Goal: Information Seeking & Learning: Learn about a topic

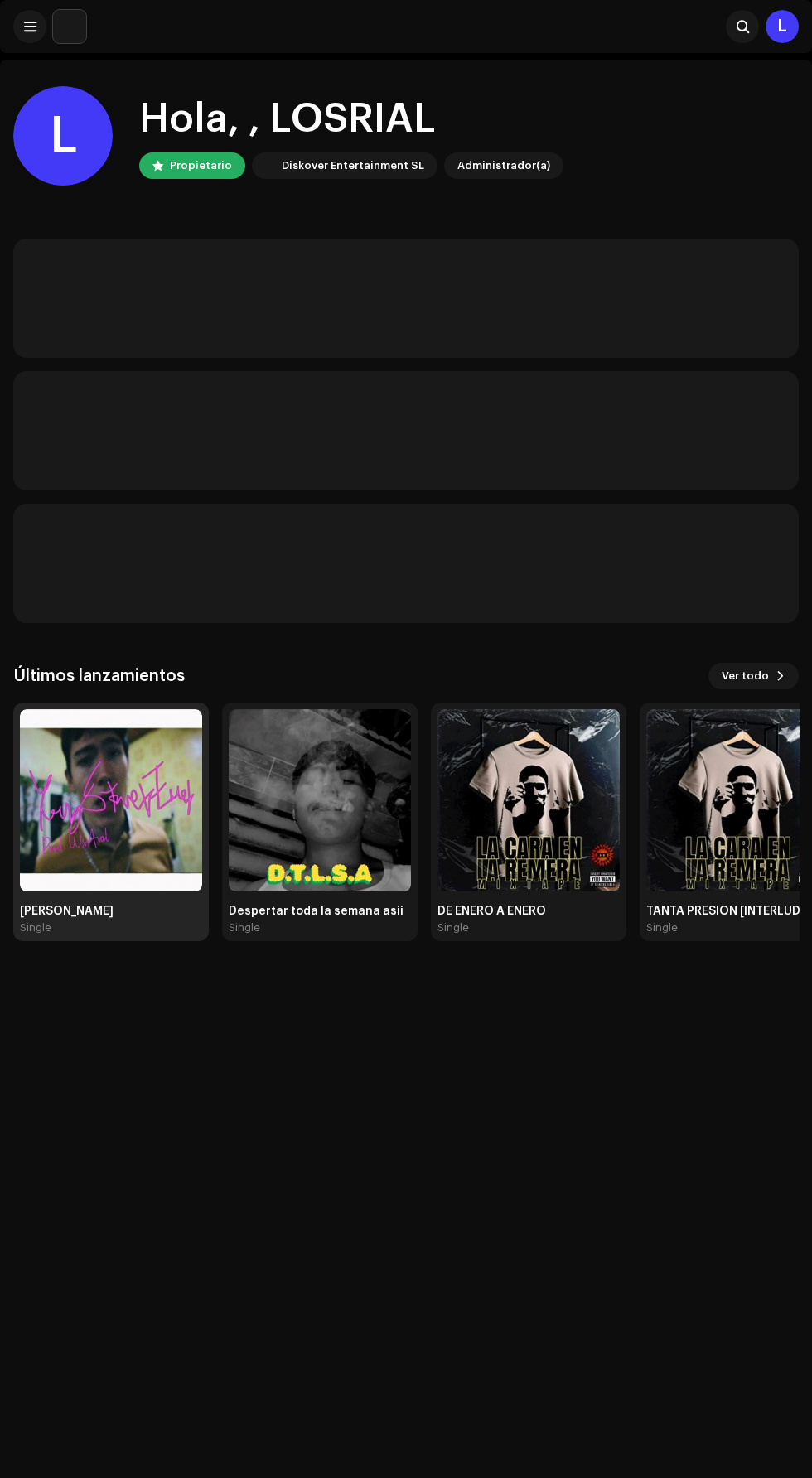
click at [152, 836] on img at bounding box center [110, 800] width 182 height 182
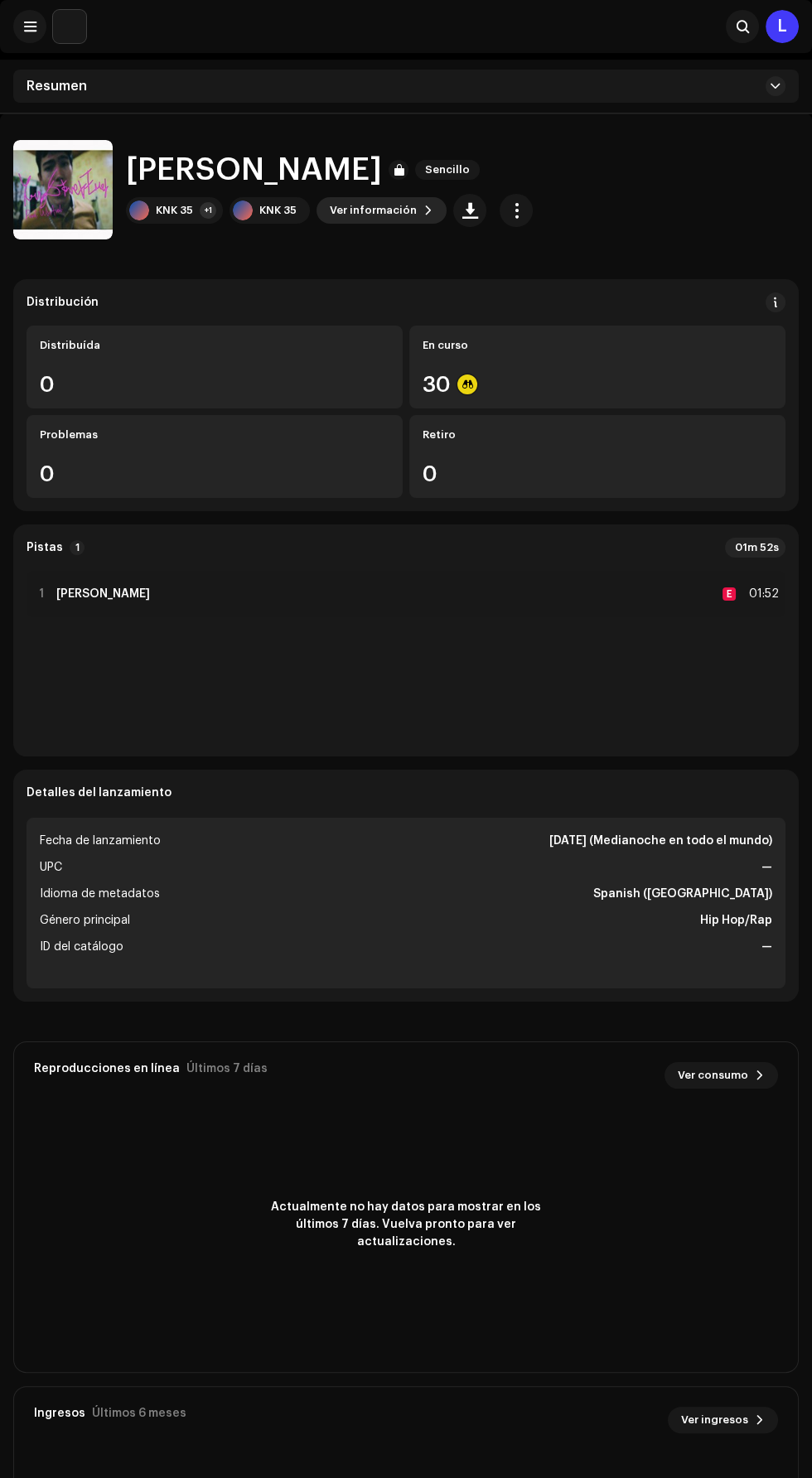
click at [389, 210] on span "Ver información" at bounding box center [373, 210] width 87 height 33
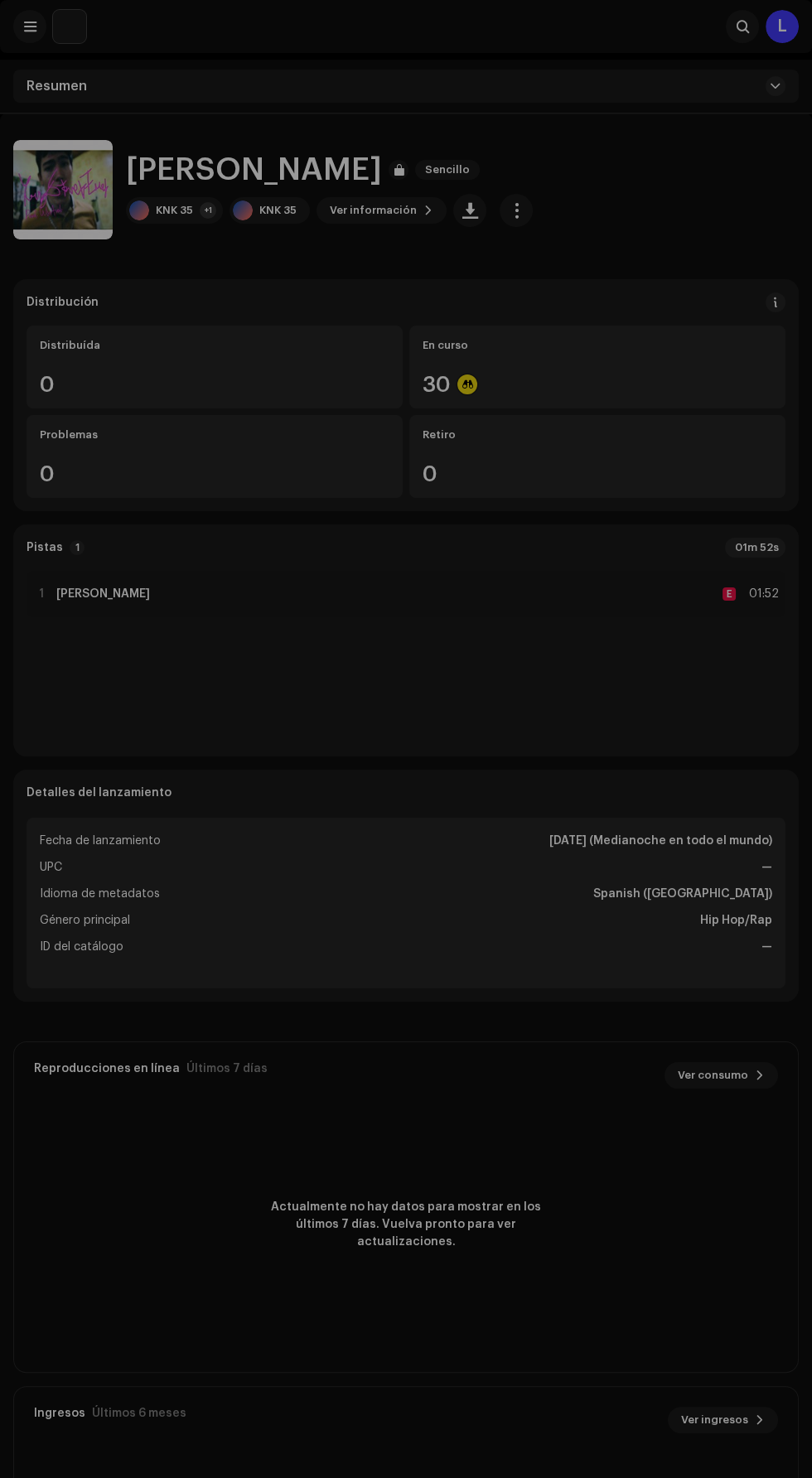
click at [732, 1089] on div "[PERSON_NAME] 3046343 Metadatos Distribución Idioma de metadatos Spanish ([GEOG…" at bounding box center [406, 739] width 812 height 1478
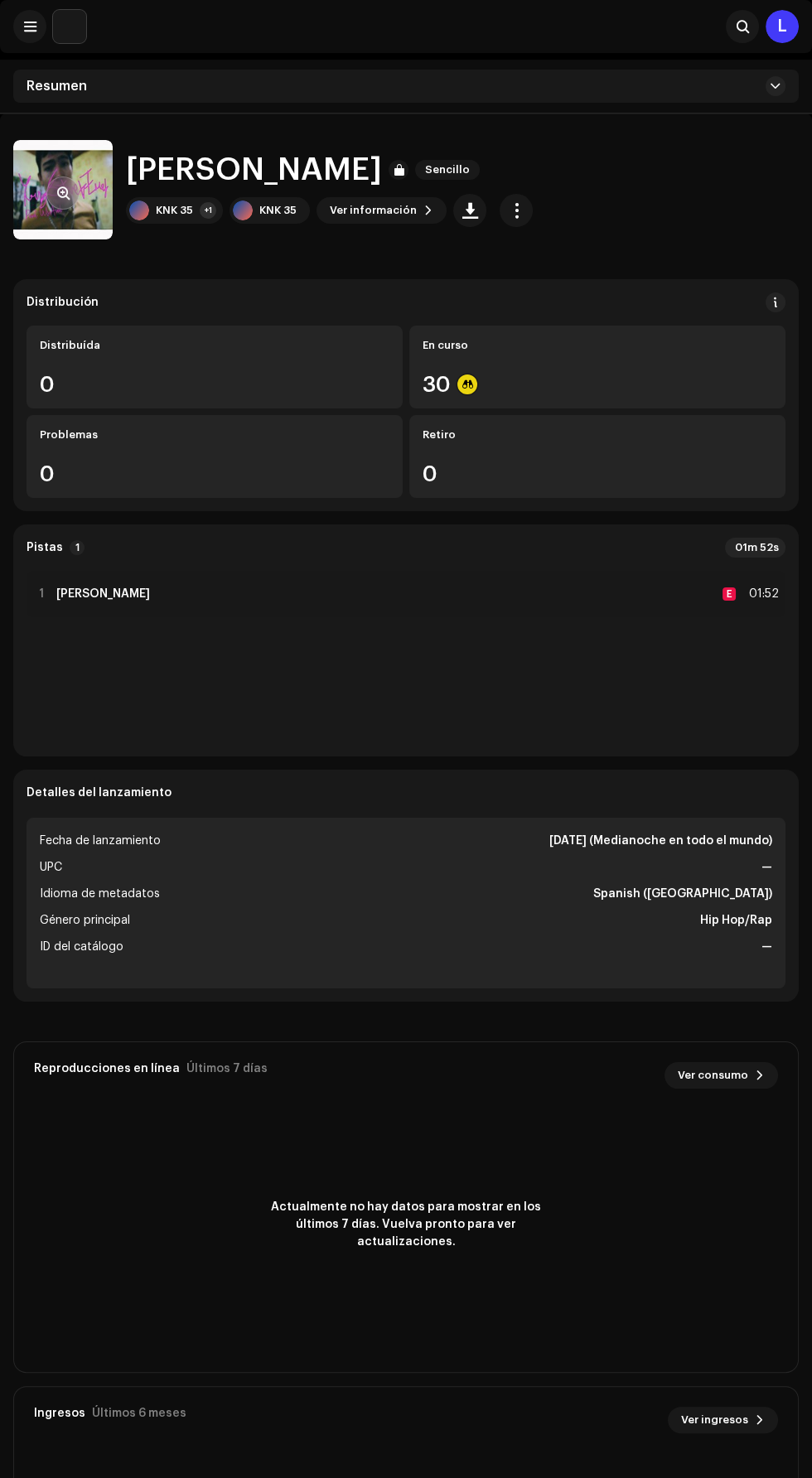
click at [71, 210] on img at bounding box center [63, 189] width 99 height 99
click at [512, 210] on span "button" at bounding box center [517, 210] width 16 height 14
click at [337, 234] on div "[PERSON_NAME] Sencillo KNK 35 +1 KNK 35 Ver información" at bounding box center [406, 189] width 786 height 99
click at [372, 210] on span "Ver información" at bounding box center [373, 210] width 87 height 33
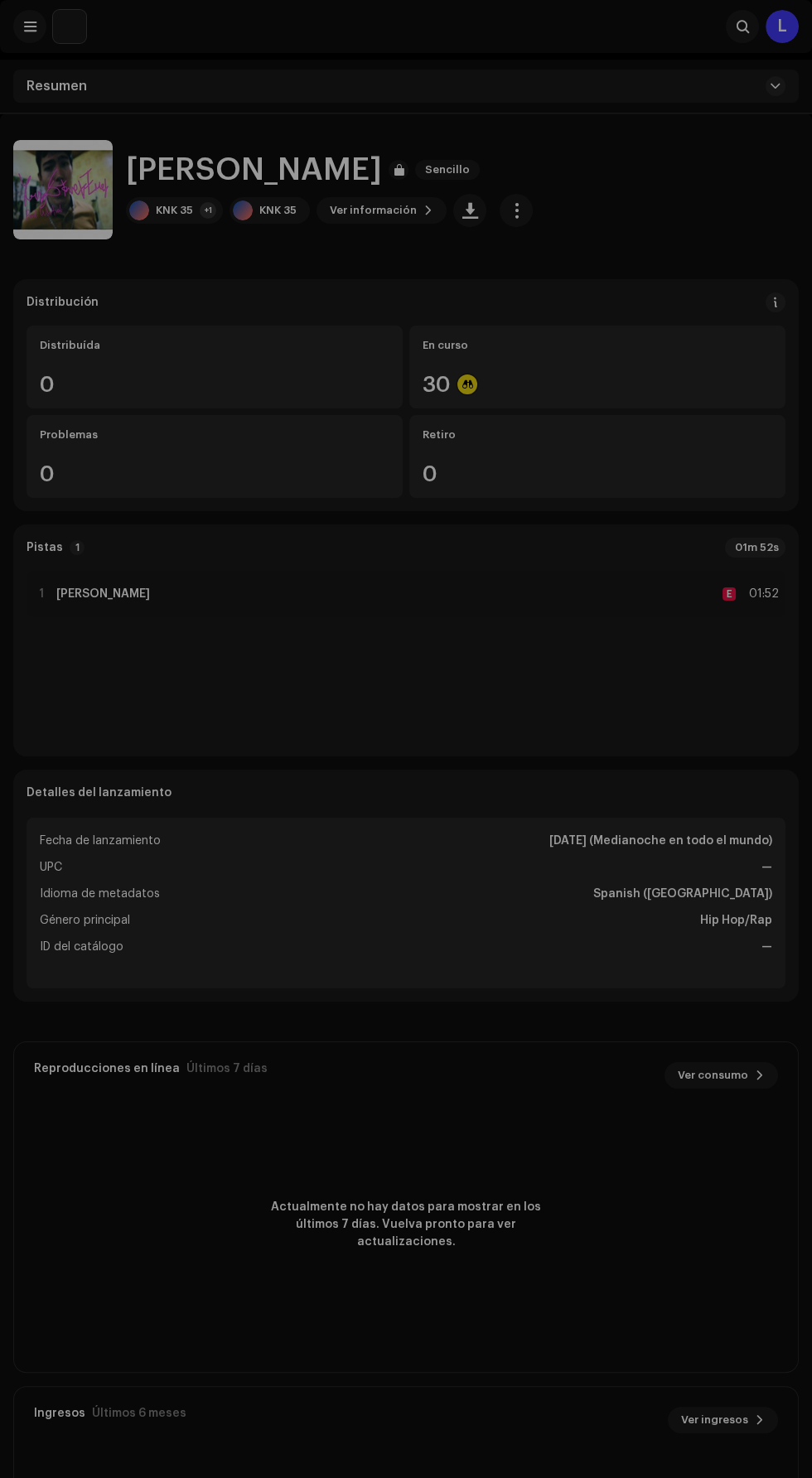
click at [719, 1021] on div "[PERSON_NAME] 3046343 Metadatos Distribución Idioma de metadatos Spanish ([GEOG…" at bounding box center [406, 739] width 812 height 1478
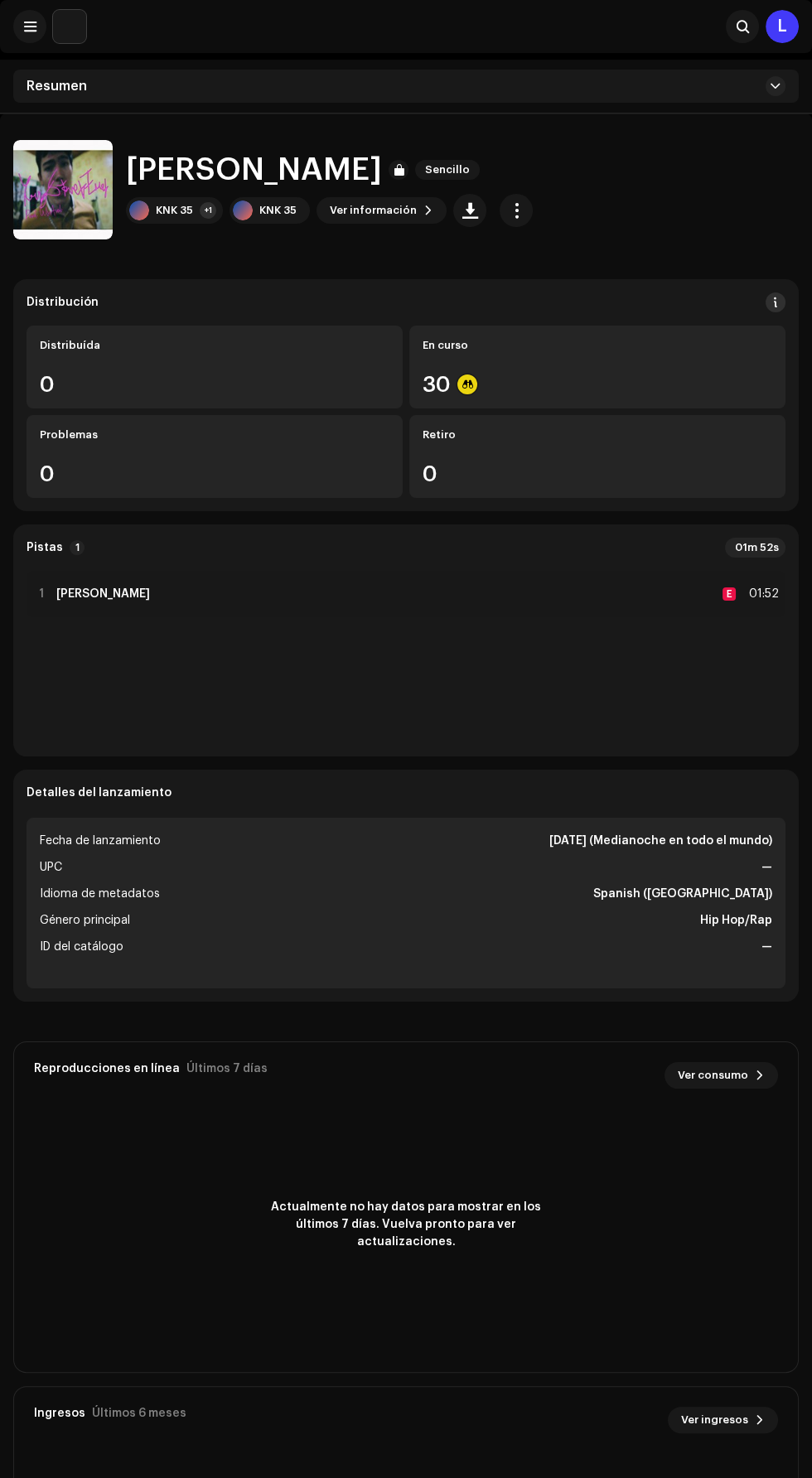
click at [775, 301] on span at bounding box center [776, 303] width 12 height 14
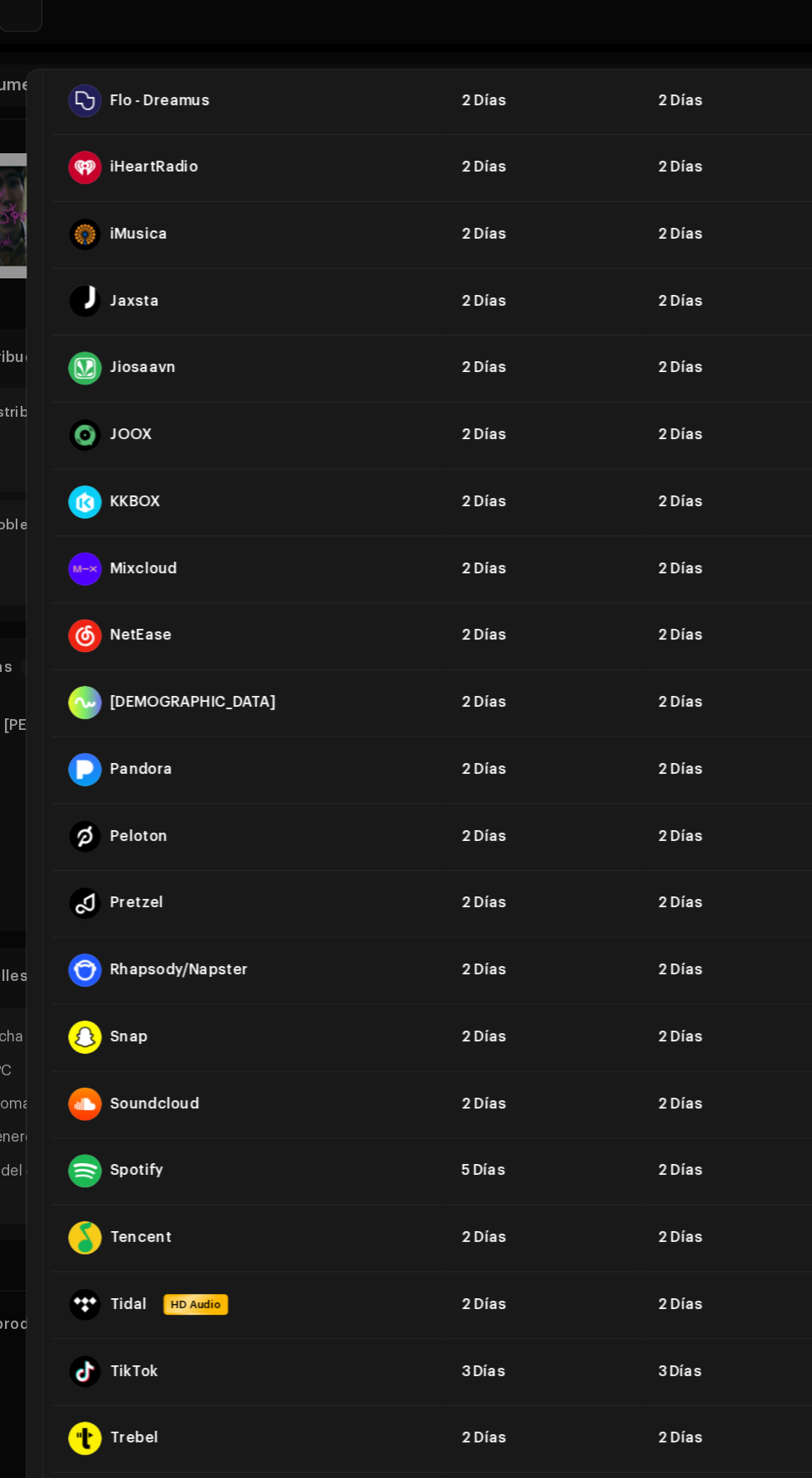
scroll to position [1010, 0]
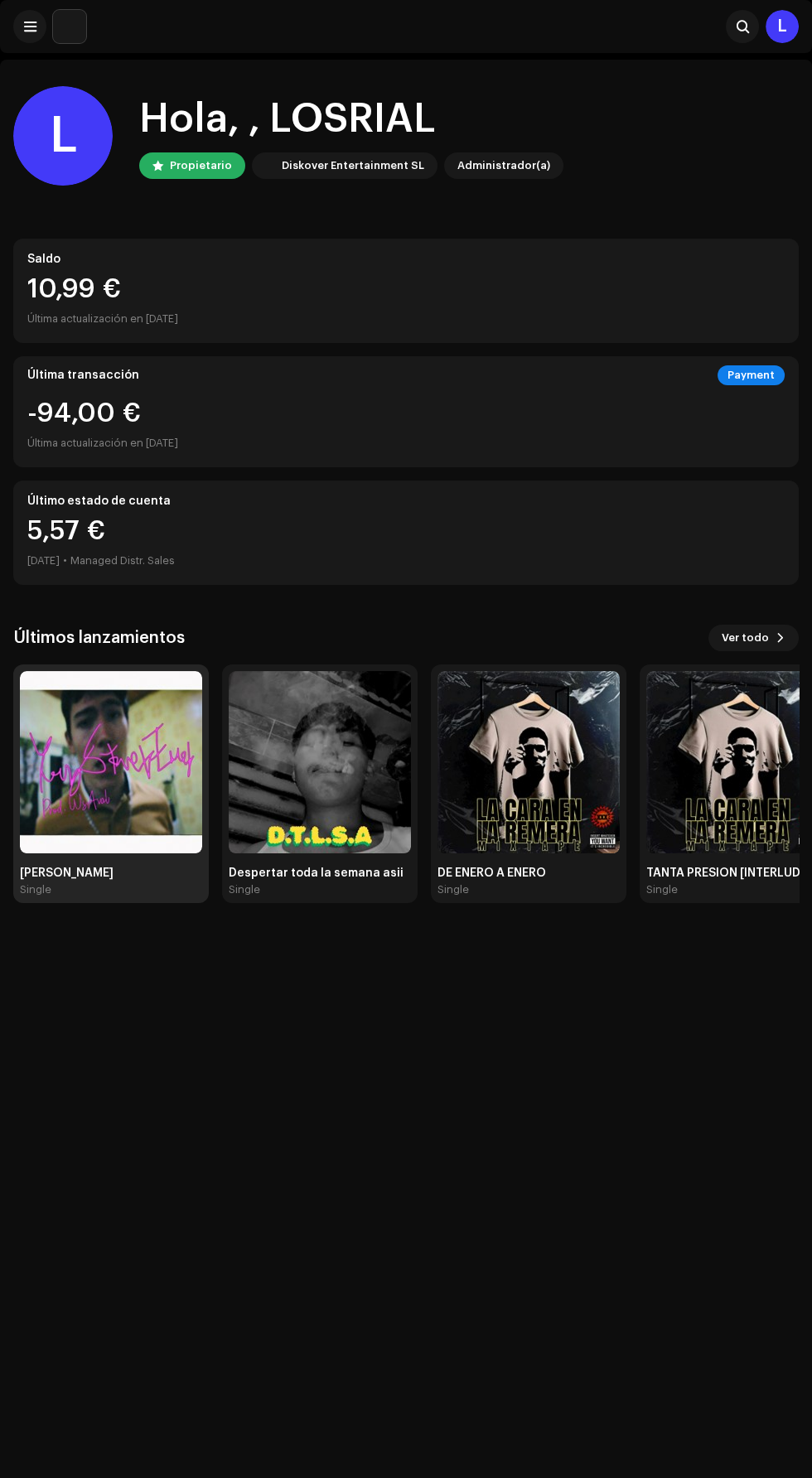
click at [92, 798] on img at bounding box center [110, 762] width 182 height 182
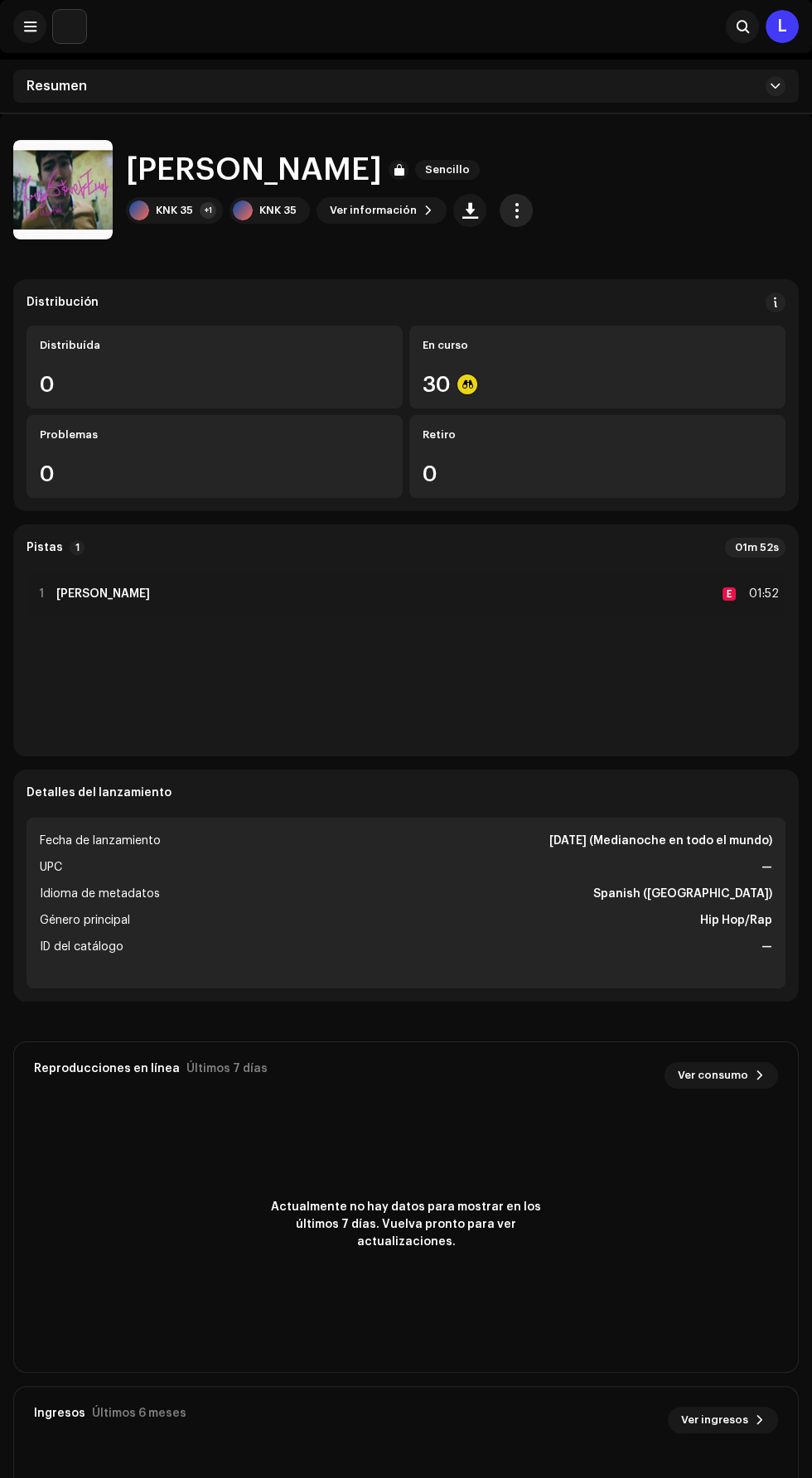
click at [517, 210] on span "button" at bounding box center [517, 210] width 16 height 14
click at [733, 108] on div "Resumen" at bounding box center [406, 86] width 812 height 53
click at [754, 87] on div "Resumen" at bounding box center [406, 86] width 786 height 33
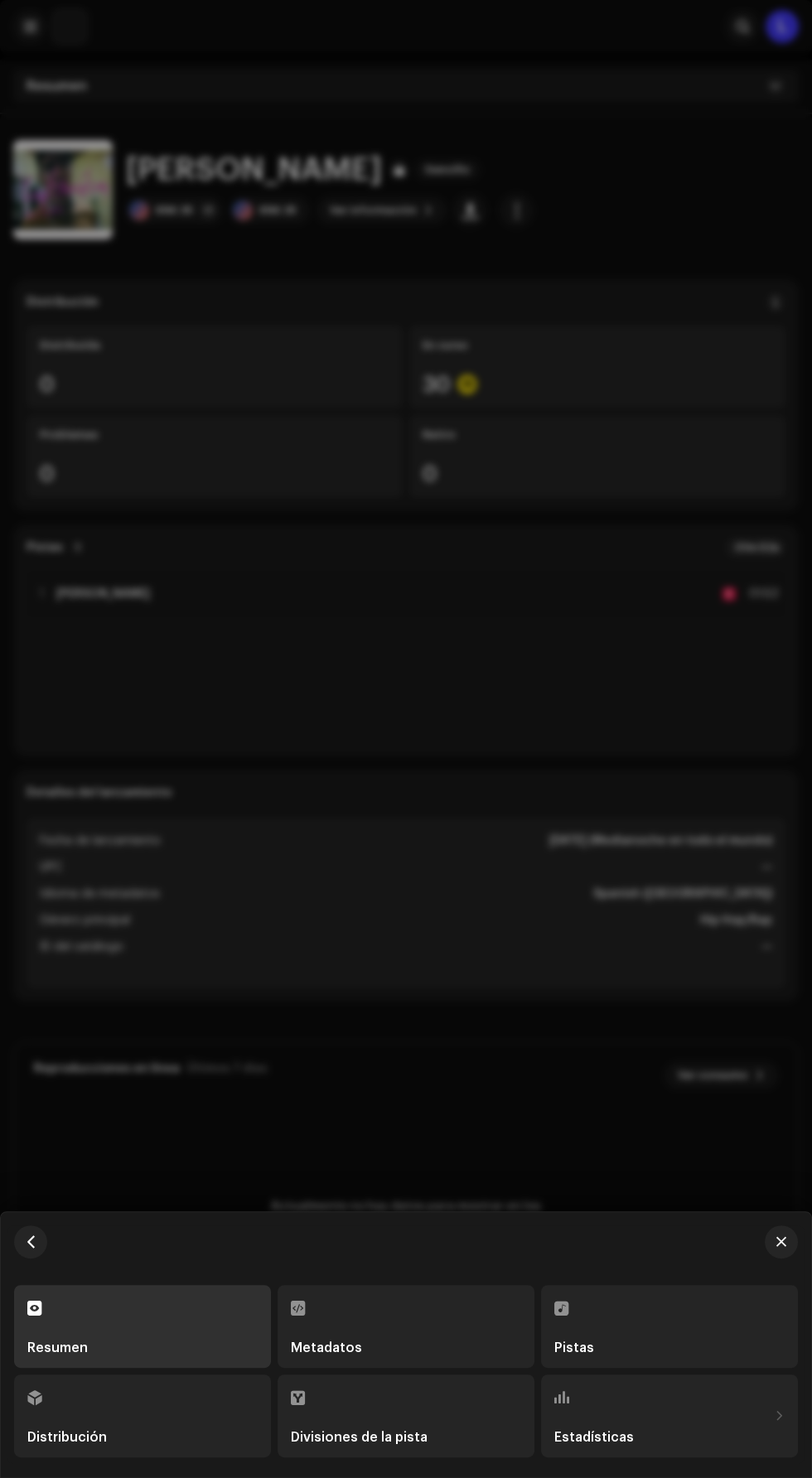
click at [632, 1345] on div "Pistas" at bounding box center [669, 1348] width 230 height 14
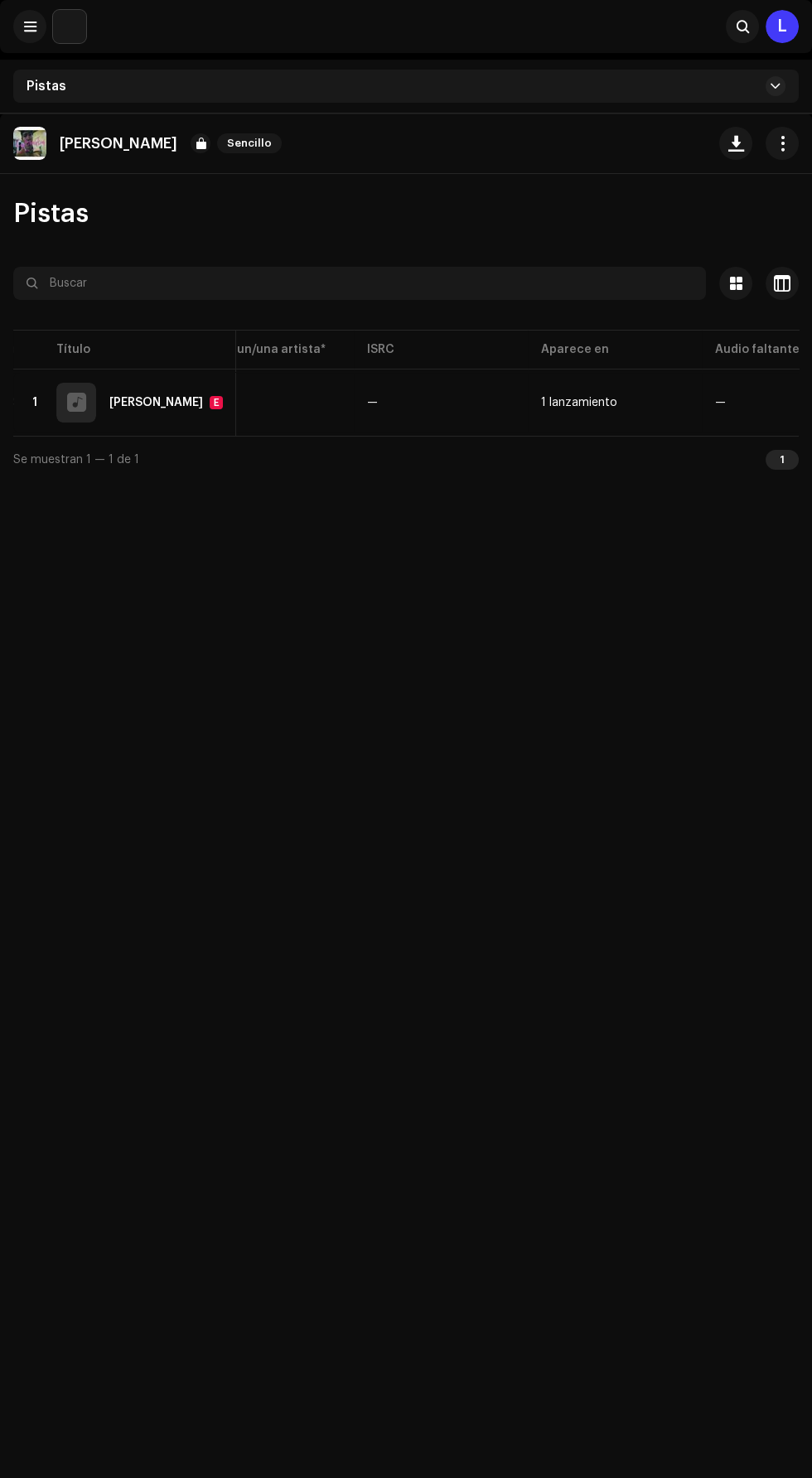
scroll to position [0, 585]
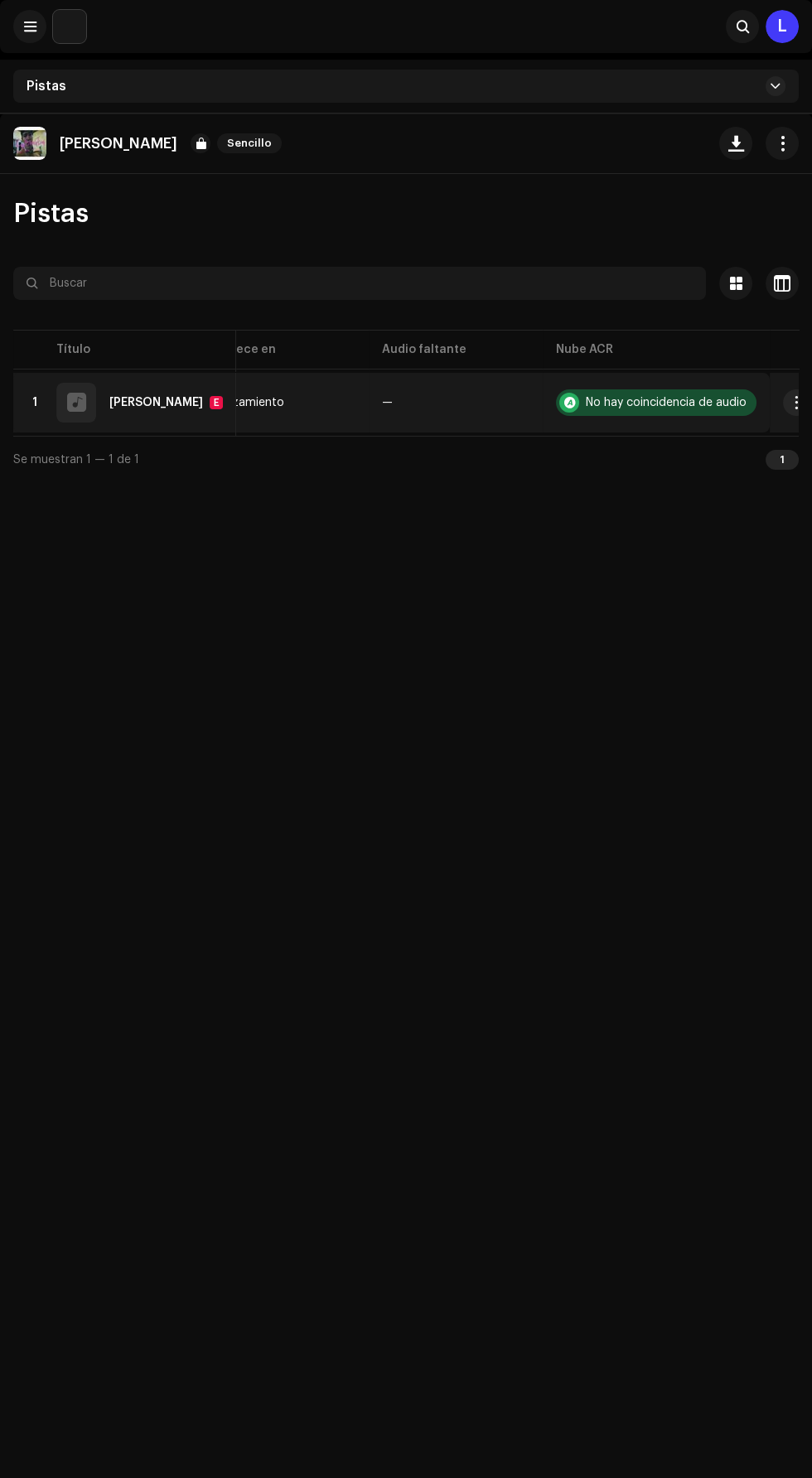
click at [585, 403] on div "No hay coincidencia de audio" at bounding box center [665, 403] width 160 height 12
click at [585, 406] on div "No hay coincidencia de audio" at bounding box center [665, 403] width 160 height 12
click at [602, 405] on div "No hay coincidencia de audio" at bounding box center [665, 403] width 160 height 12
click at [791, 404] on span "button" at bounding box center [797, 403] width 13 height 14
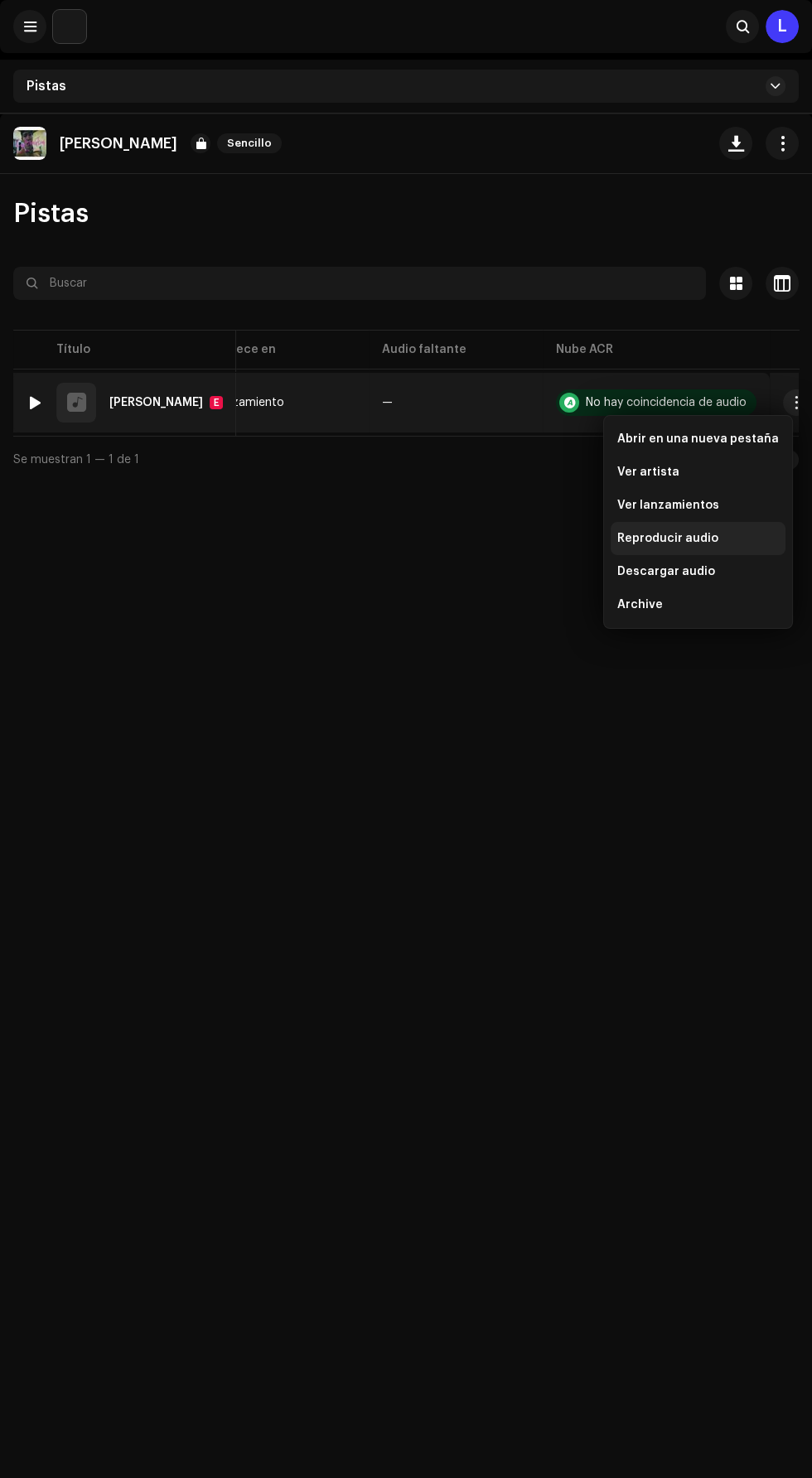
click at [624, 544] on span "Reproducir audio" at bounding box center [668, 539] width 101 height 14
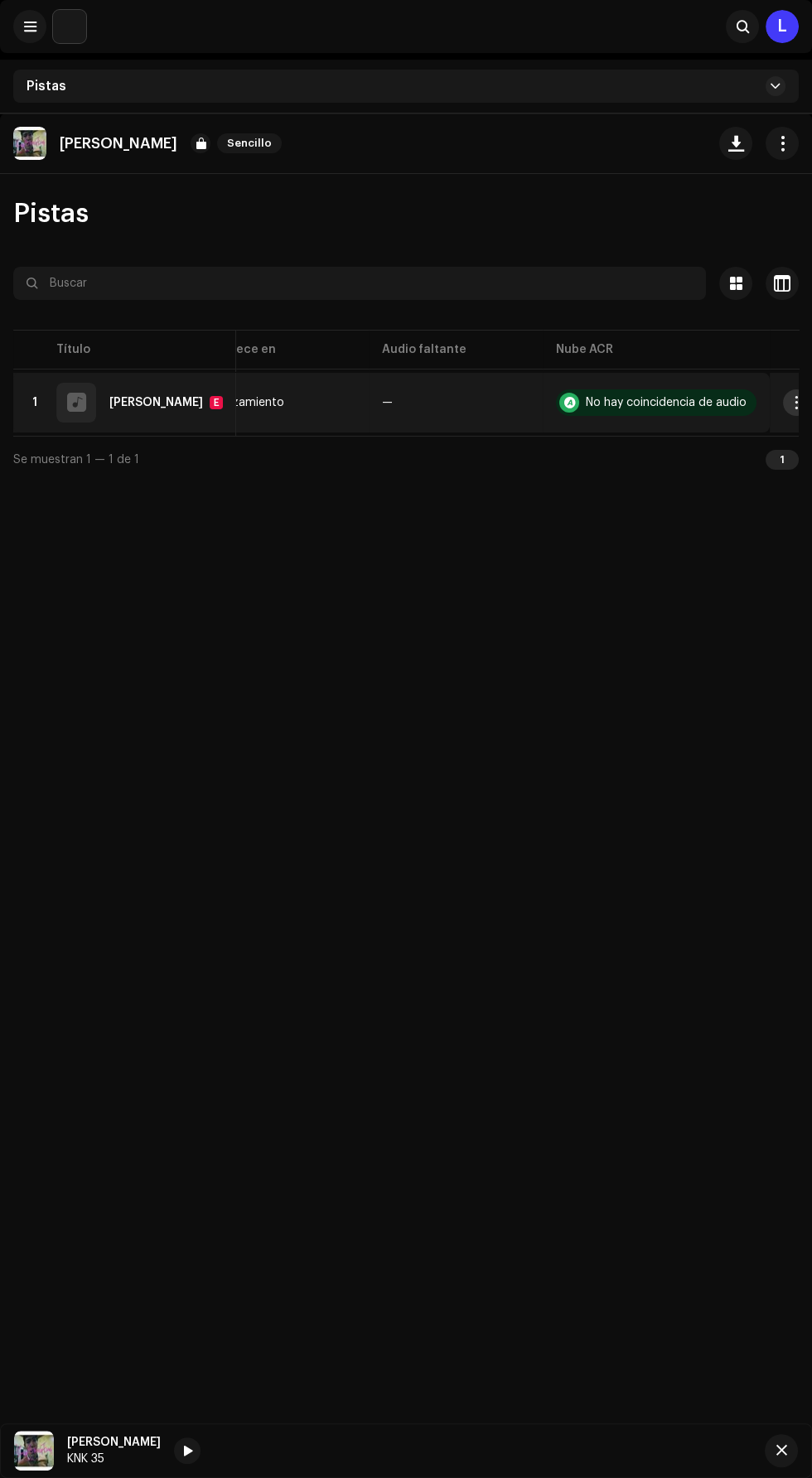
click at [791, 401] on span "button" at bounding box center [797, 403] width 13 height 14
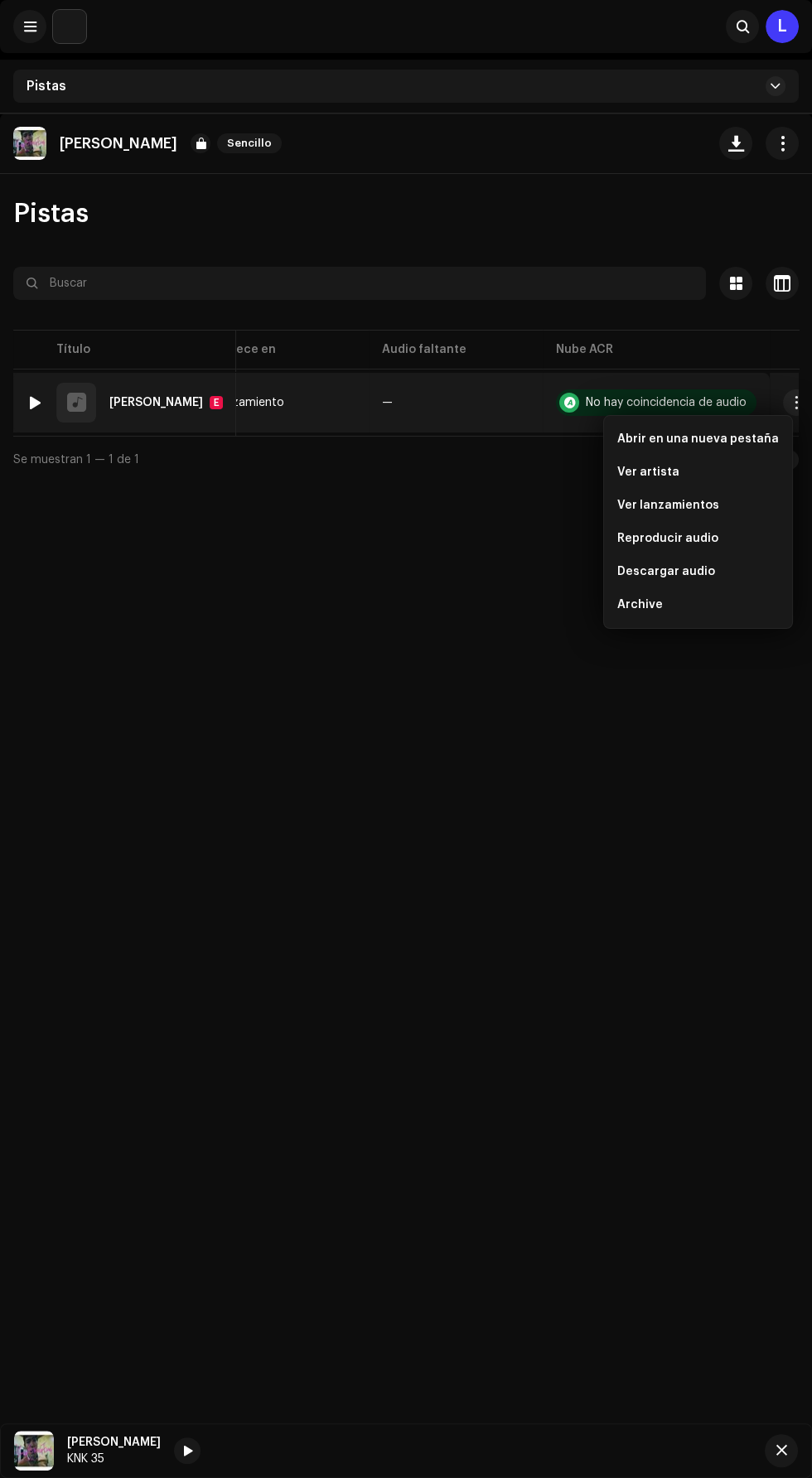
click at [658, 794] on div "[PERSON_NAME] Sencillo Pistas Seleccionado 0 Opciones Filtros Estado de distrib…" at bounding box center [406, 853] width 812 height 1478
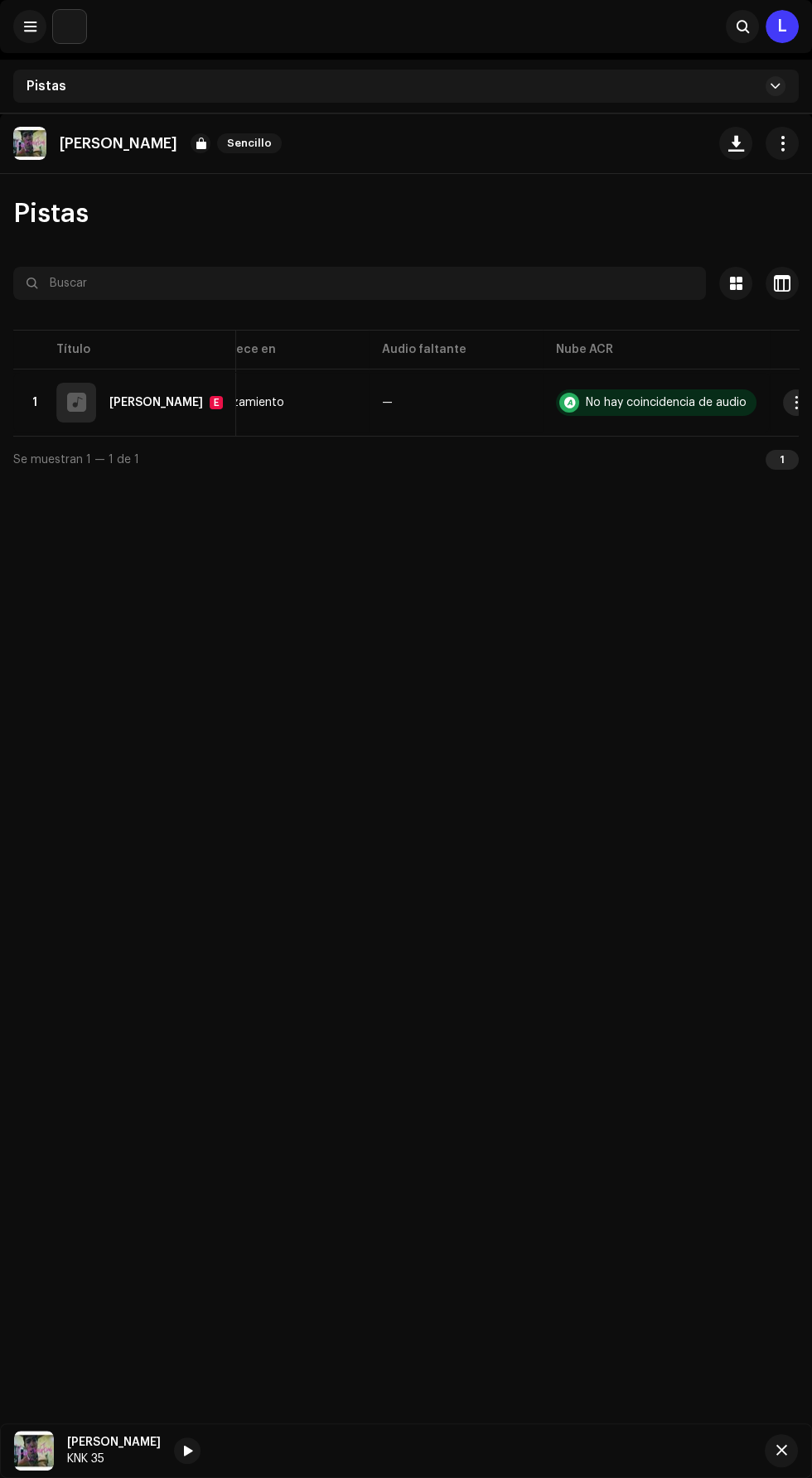
click at [770, 359] on th at bounding box center [796, 350] width 53 height 40
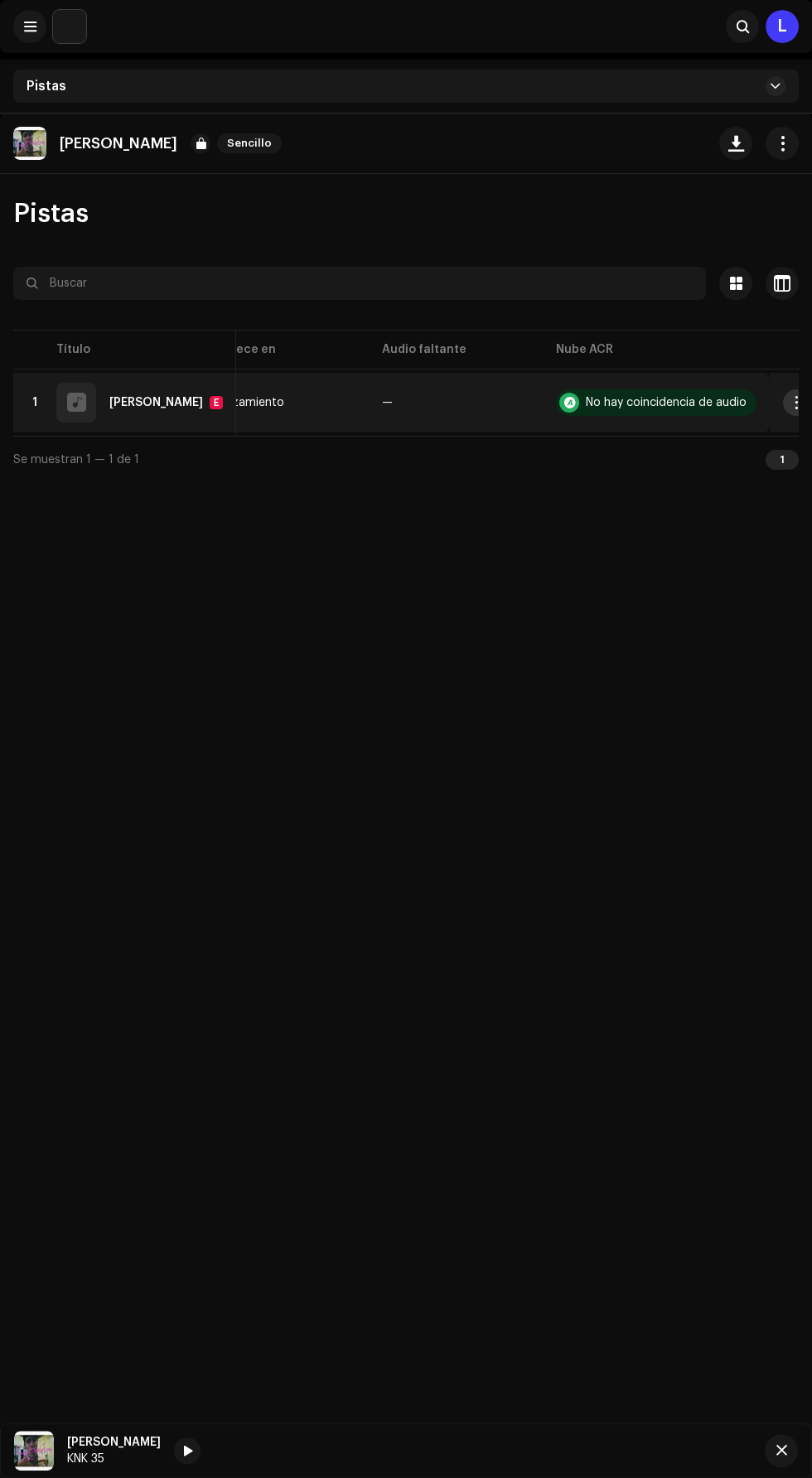
click at [783, 401] on button "button" at bounding box center [796, 402] width 26 height 26
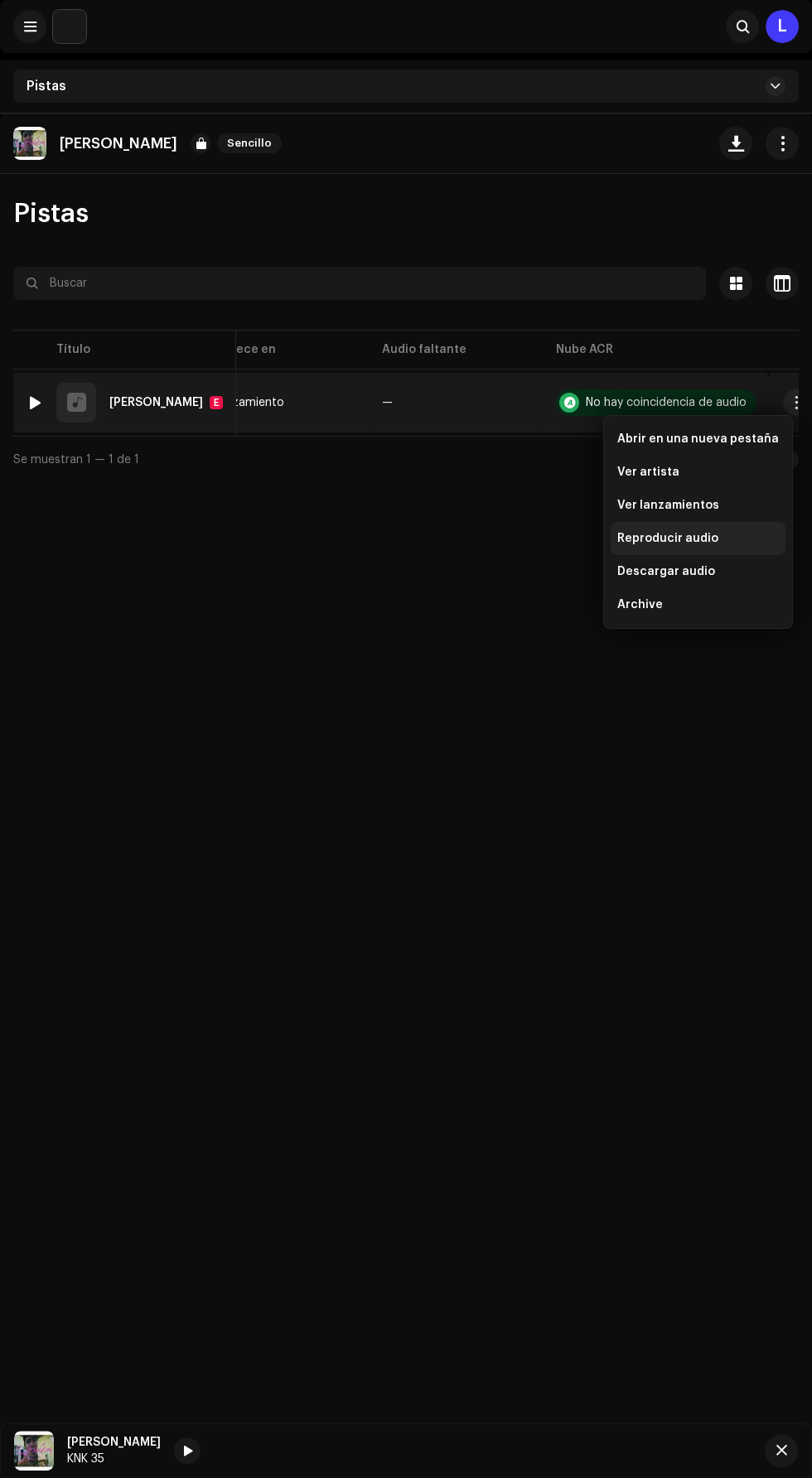
click at [703, 539] on span "Reproducir audio" at bounding box center [668, 539] width 101 height 14
